Goal: Task Accomplishment & Management: Use online tool/utility

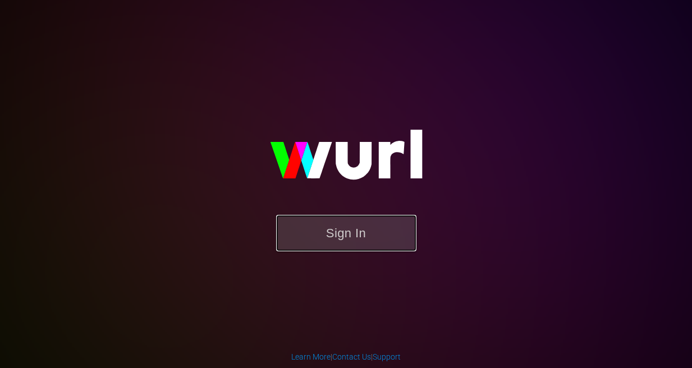
click at [341, 232] on button "Sign In" at bounding box center [346, 233] width 140 height 36
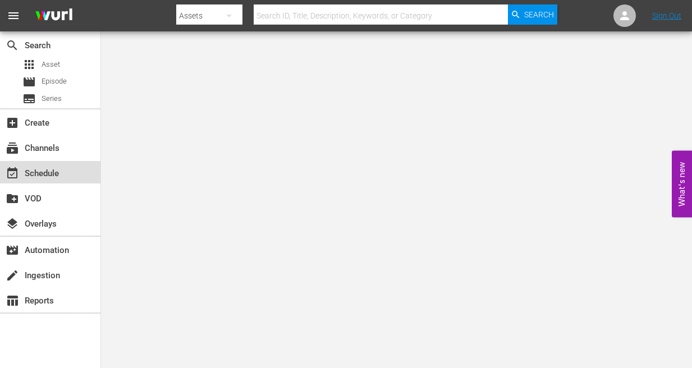
click at [22, 169] on div "event_available Schedule" at bounding box center [31, 172] width 63 height 10
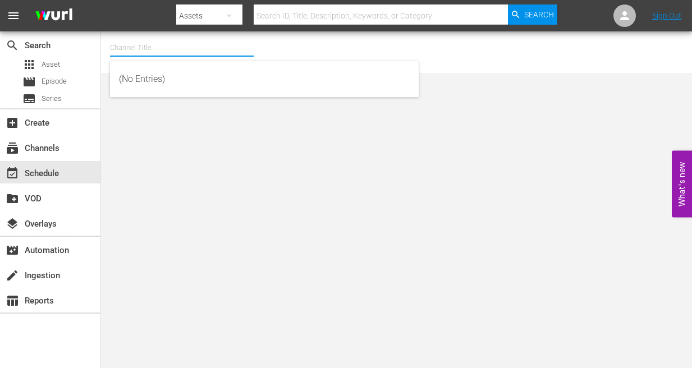
click at [181, 47] on input "text" at bounding box center [182, 47] width 144 height 27
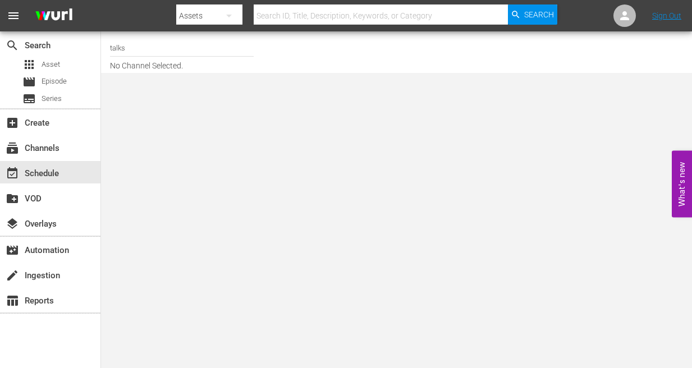
click at [162, 104] on body "menu Search By Assets Search ID, Title, Description, Keywords, or Category Sear…" at bounding box center [346, 184] width 692 height 368
click at [159, 58] on input "talks" at bounding box center [182, 47] width 144 height 27
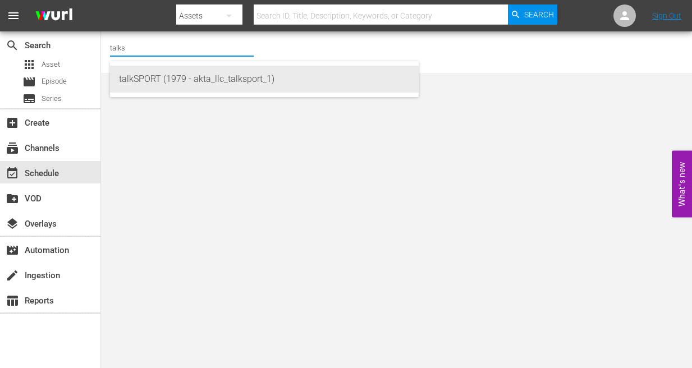
click at [154, 73] on div "talkSPORT (1979 - akta_llc_talksport_1)" at bounding box center [264, 79] width 291 height 27
type input "talkSPORT (1979 - akta_llc_talksport_1)"
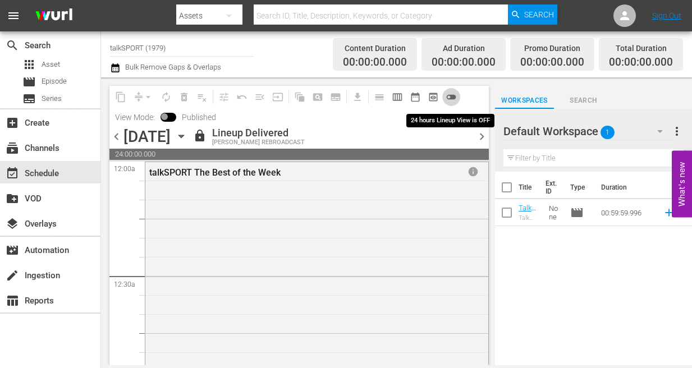
click at [452, 93] on span "toggle_off" at bounding box center [450, 96] width 11 height 11
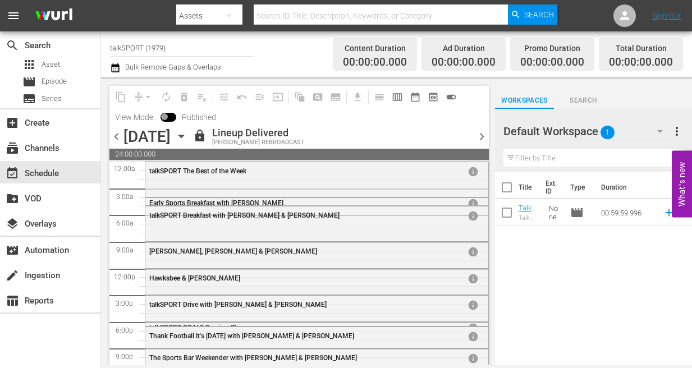
click at [483, 136] on span "chevron_right" at bounding box center [482, 137] width 14 height 14
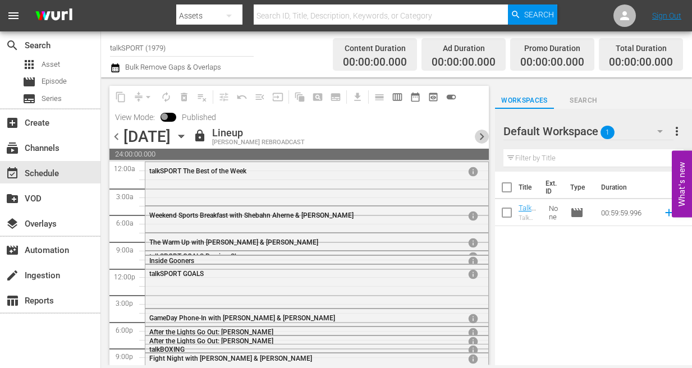
click at [480, 132] on span "chevron_right" at bounding box center [482, 137] width 14 height 14
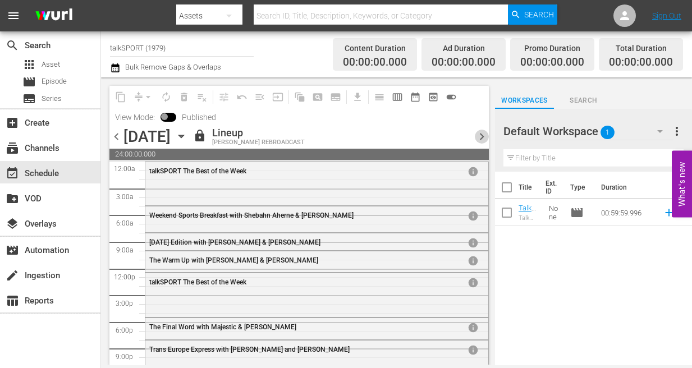
click at [480, 136] on span "chevron_right" at bounding box center [482, 137] width 14 height 14
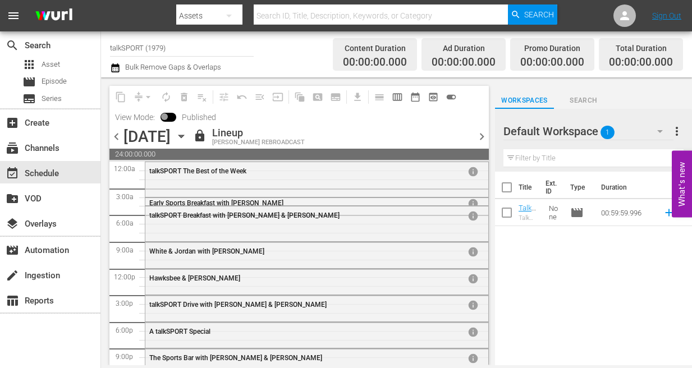
click at [480, 136] on span "chevron_right" at bounding box center [482, 137] width 14 height 14
click at [480, 132] on span "chevron_right" at bounding box center [482, 137] width 14 height 14
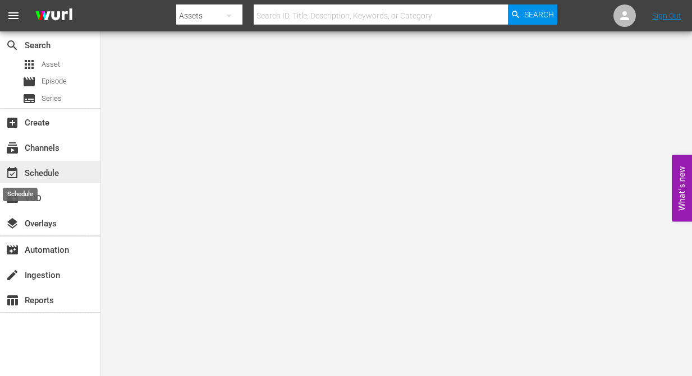
click at [15, 178] on span "event_available" at bounding box center [12, 173] width 13 height 13
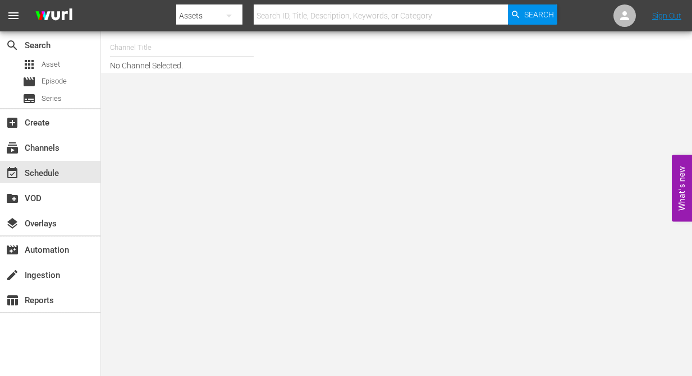
click at [177, 50] on input "text" at bounding box center [182, 47] width 144 height 27
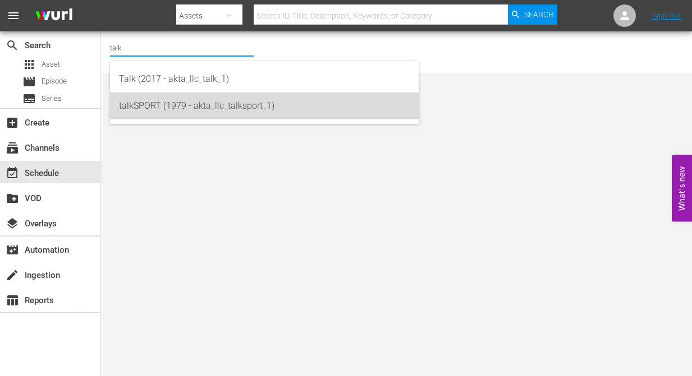
click at [185, 113] on div "talkSPORT (1979 - akta_llc_talksport_1)" at bounding box center [264, 106] width 291 height 27
type input "talkSPORT (1979 - akta_llc_talksport_1)"
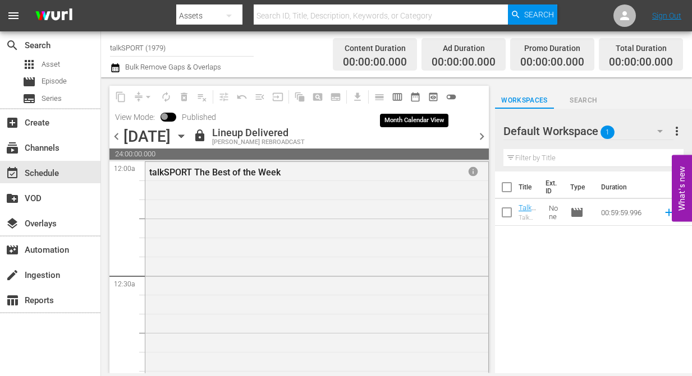
click at [413, 93] on span "date_range_outlined" at bounding box center [415, 96] width 11 height 11
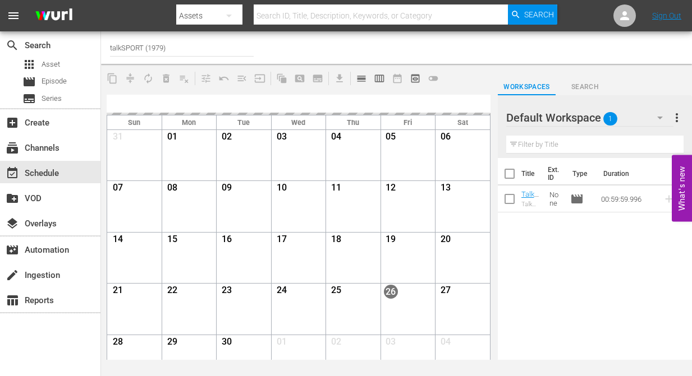
click at [452, 74] on div "content_copy compress autorenew_outlined delete_forever_outlined playlist_remov…" at bounding box center [298, 78] width 395 height 22
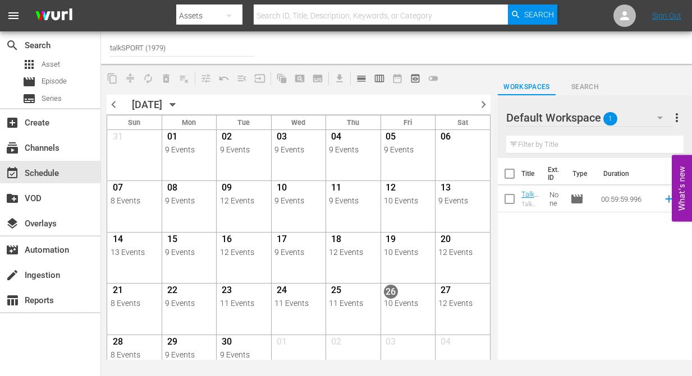
click at [536, 310] on div "Title Ext. ID Type Duration Talk EPG Talk EPG None movie 00:59:59.996 reorder" at bounding box center [595, 260] width 195 height 204
